Goal: Task Accomplishment & Management: Use online tool/utility

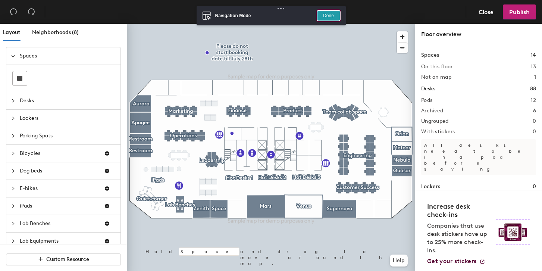
click at [327, 14] on button "Done" at bounding box center [329, 16] width 22 height 10
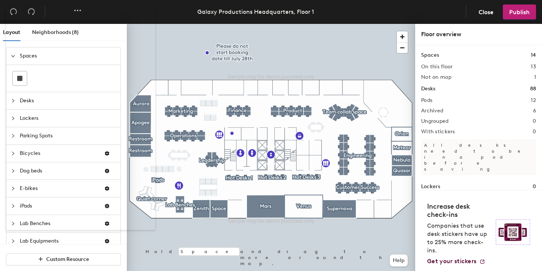
scroll to position [65, 0]
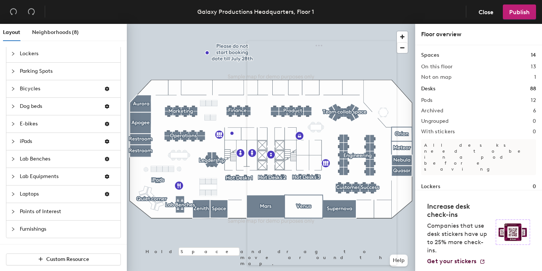
click at [335, 44] on div at bounding box center [271, 135] width 542 height 271
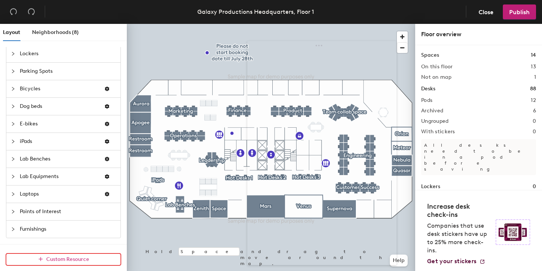
click at [64, 259] on span "Custom Resource" at bounding box center [67, 259] width 43 height 6
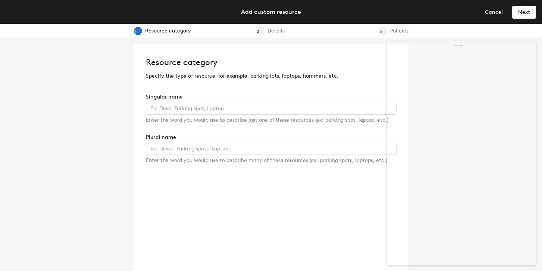
drag, startPoint x: 329, startPoint y: 53, endPoint x: 490, endPoint y: 49, distance: 160.9
click at [490, 49] on body "Skip navigation Schedule Office People Analytics Visits Deliveries Services Man…" at bounding box center [271, 135] width 542 height 271
drag, startPoint x: 427, startPoint y: 13, endPoint x: 369, endPoint y: 48, distance: 67.4
click at [369, 48] on body "Skip navigation Schedule Office People Analytics Visits Deliveries Services Man…" at bounding box center [271, 135] width 542 height 271
click at [495, 13] on span "Cancel" at bounding box center [494, 12] width 18 height 6
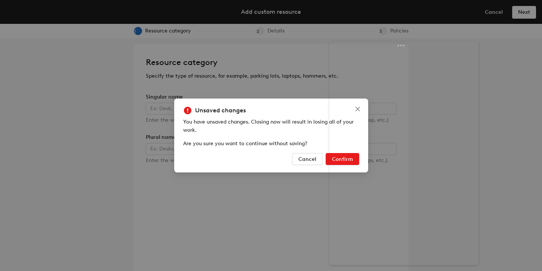
click at [327, 159] on button "Confirm" at bounding box center [343, 159] width 34 height 12
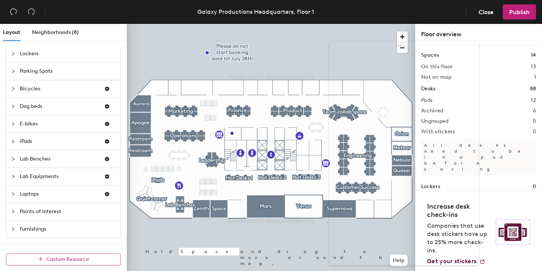
click at [64, 258] on span "Custom Resource" at bounding box center [67, 259] width 43 height 6
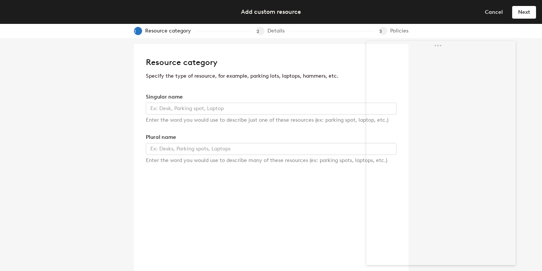
drag, startPoint x: 421, startPoint y: 49, endPoint x: 458, endPoint y: 39, distance: 38.6
click at [458, 39] on body "Skip navigation Schedule Office People Analytics Visits Deliveries Services Man…" at bounding box center [271, 135] width 542 height 271
drag, startPoint x: 441, startPoint y: 16, endPoint x: 63, endPoint y: 15, distance: 377.8
click at [63, 15] on body "Skip navigation Schedule Office People Analytics Visits Deliveries Services Man…" at bounding box center [271, 135] width 542 height 271
click at [174, 102] on div "Singular name Enter the word you would use to describe just one of these resour…" at bounding box center [271, 108] width 251 height 31
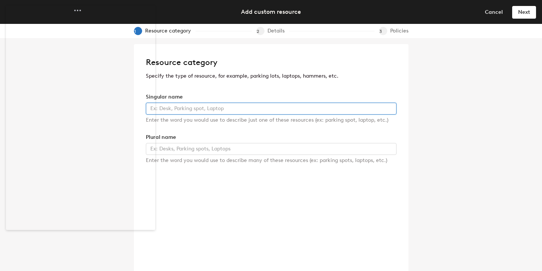
click at [172, 108] on input "text" at bounding box center [271, 109] width 251 height 12
type input "Motorcycle Parking"
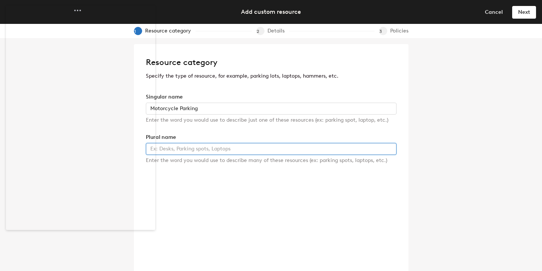
click at [194, 152] on input "text" at bounding box center [271, 149] width 251 height 12
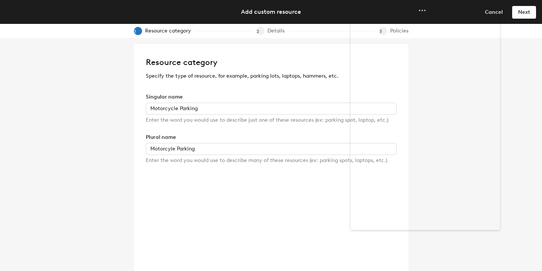
drag, startPoint x: 106, startPoint y: 18, endPoint x: 451, endPoint y: 13, distance: 345.0
click at [451, 13] on body "Skip navigation Schedule Office People Analytics Visits Deliveries Services Man…" at bounding box center [271, 135] width 542 height 271
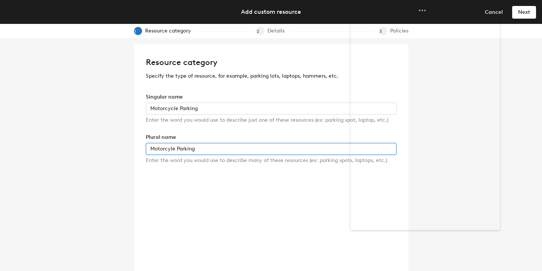
click at [228, 153] on input "Motorcyle Parking" at bounding box center [271, 149] width 251 height 12
click at [168, 149] on input "Motorcyle Parking Spots" at bounding box center [271, 149] width 251 height 12
click at [169, 149] on input "Motorcyle Parking Spots" at bounding box center [271, 149] width 251 height 12
type input "Motorcycle Parking Spots"
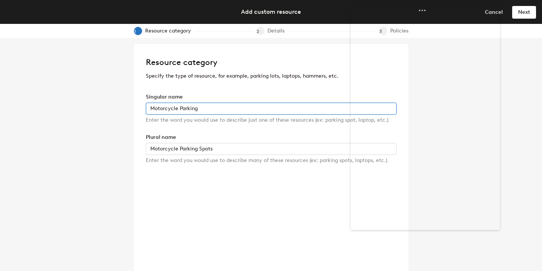
click at [214, 110] on input "Motorcycle Parking" at bounding box center [271, 109] width 251 height 12
type input "Motorcycle Parking Spot"
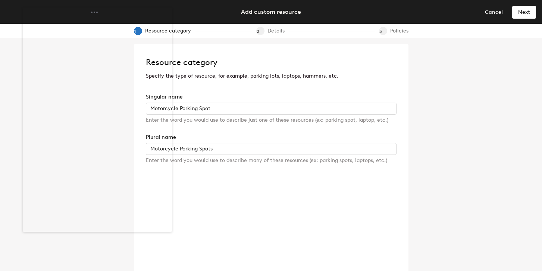
drag, startPoint x: 448, startPoint y: 19, endPoint x: 122, endPoint y: 21, distance: 325.5
click at [120, 21] on body "Skip navigation Schedule Office People Analytics Visits Deliveries Services Man…" at bounding box center [271, 135] width 542 height 271
click at [522, 11] on span "Next" at bounding box center [525, 12] width 12 height 6
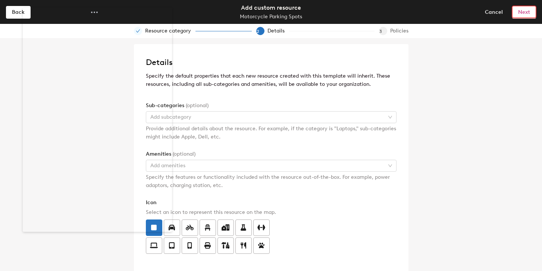
click at [524, 12] on span "Next" at bounding box center [525, 12] width 12 height 6
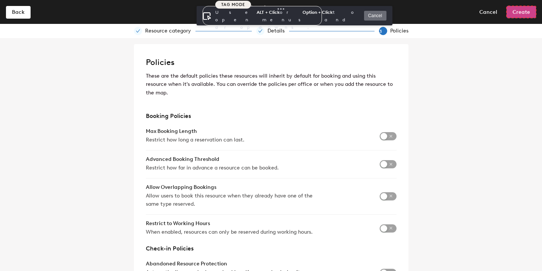
click at [513, 17] on button "Create" at bounding box center [521, 12] width 29 height 12
